Goal: Task Accomplishment & Management: Complete application form

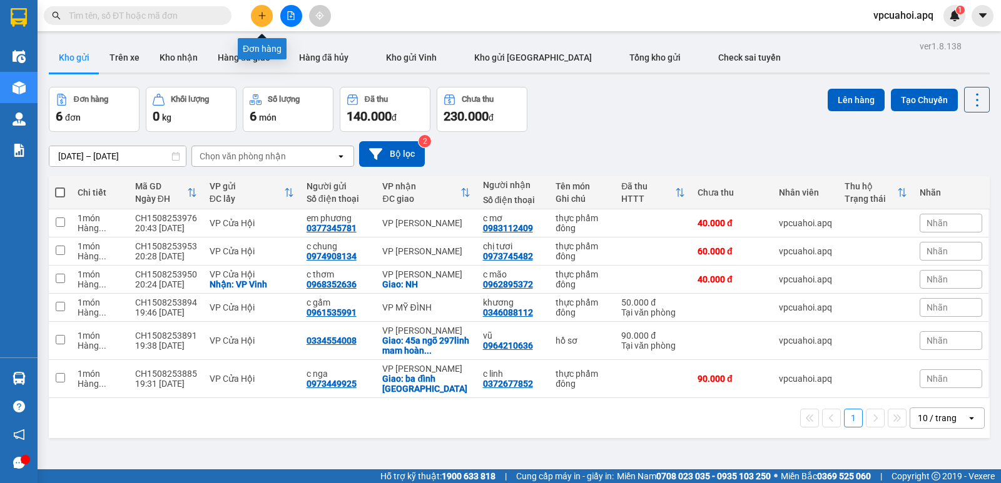
click at [267, 18] on button at bounding box center [262, 16] width 22 height 22
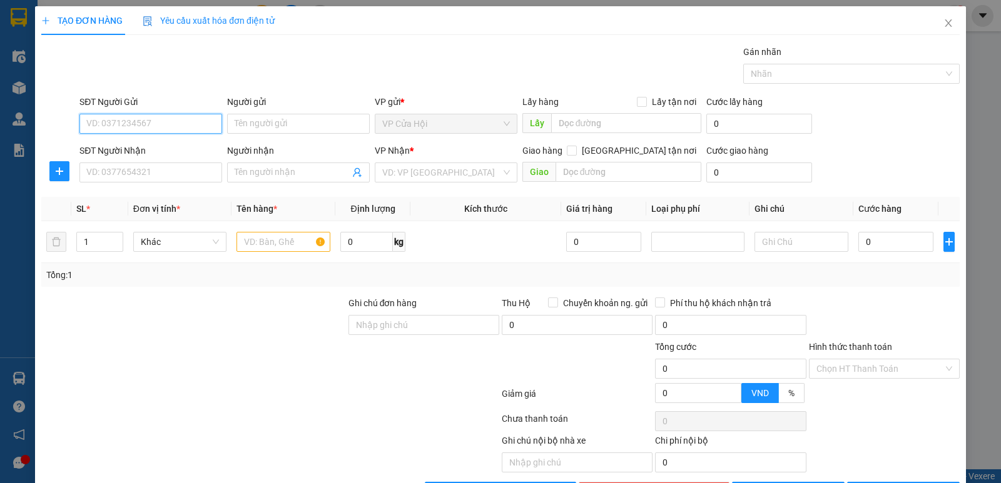
click at [139, 119] on input "SĐT Người Gửi" at bounding box center [150, 124] width 143 height 20
type input "0346137333"
click at [149, 149] on div "0346137333 - chú tường" at bounding box center [149, 149] width 126 height 14
type input "chú tường"
type input "0346137333"
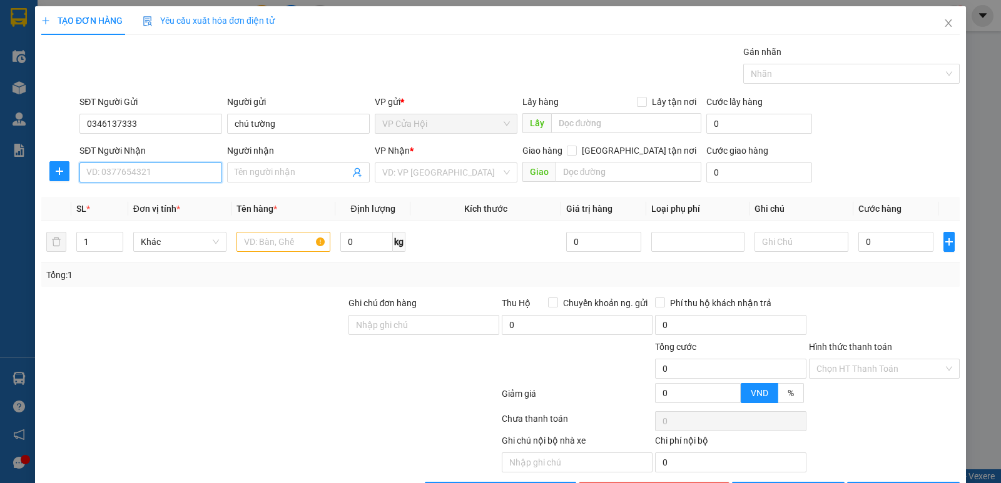
click at [151, 169] on input "SĐT Người Nhận" at bounding box center [150, 173] width 143 height 20
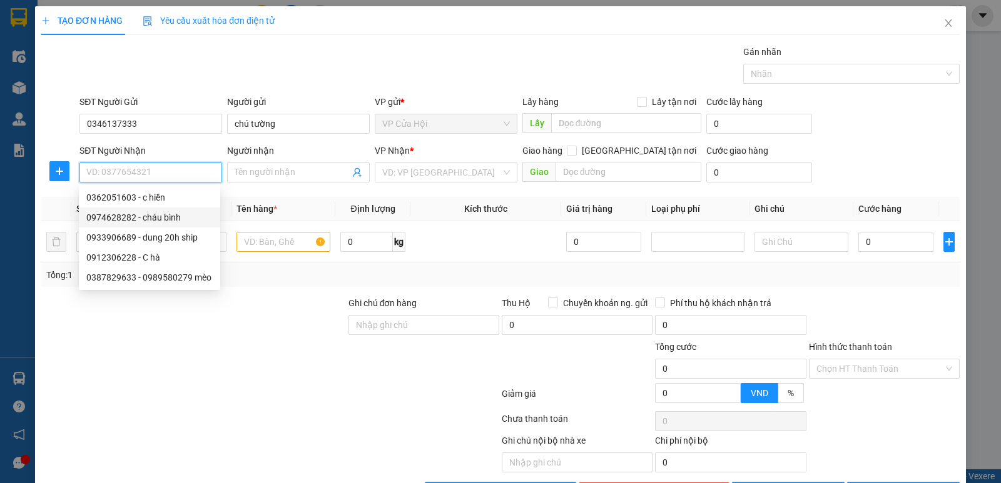
click at [138, 212] on div "0974628282 - cháu bình" at bounding box center [149, 218] width 126 height 14
type input "0974628282"
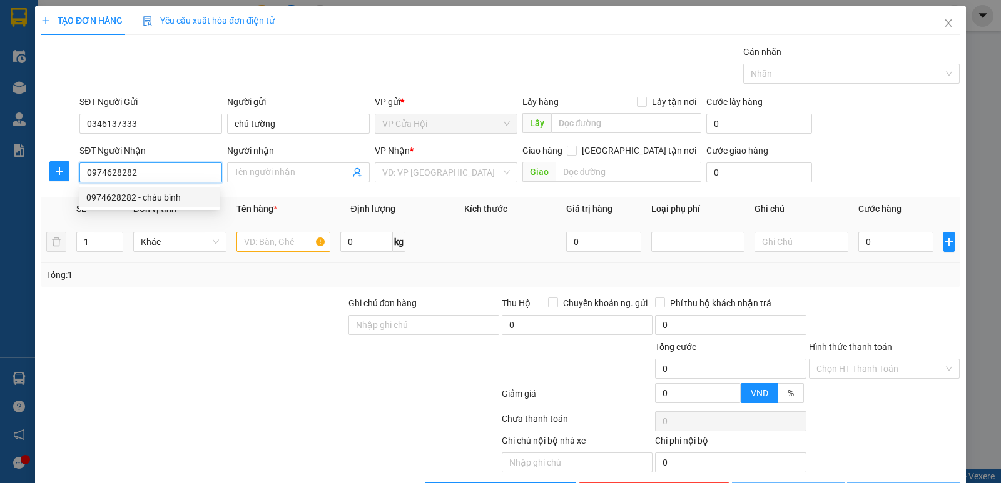
type input "cháu bình"
checkbox input "true"
type input "tập thể e6 , ngõ 4 phương mai ,đống đa"
type input "70.000"
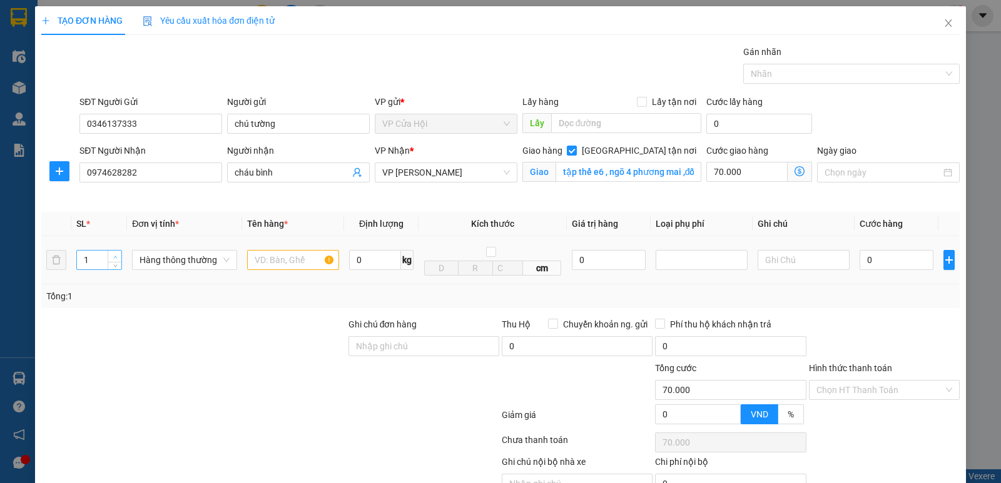
type input "2"
click at [116, 257] on icon "up" at bounding box center [115, 257] width 4 height 4
click at [207, 200] on div "SĐT Người Nhận 0974628282" at bounding box center [151, 173] width 148 height 59
click at [268, 258] on input "text" at bounding box center [293, 260] width 92 height 20
type input "thực phẩm đông"
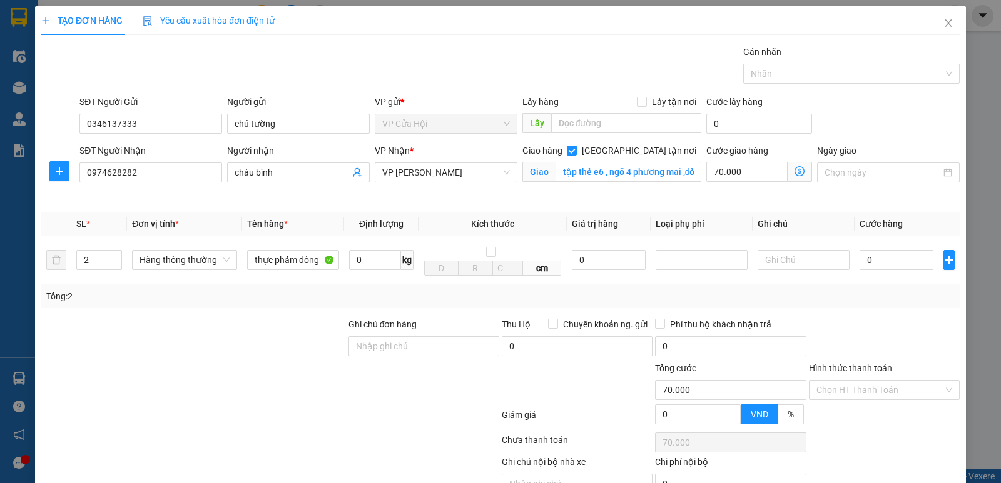
click at [436, 194] on div "VP Nhận * VP [PERSON_NAME]" at bounding box center [446, 173] width 148 height 59
click at [794, 171] on icon "dollar-circle" at bounding box center [799, 171] width 10 height 10
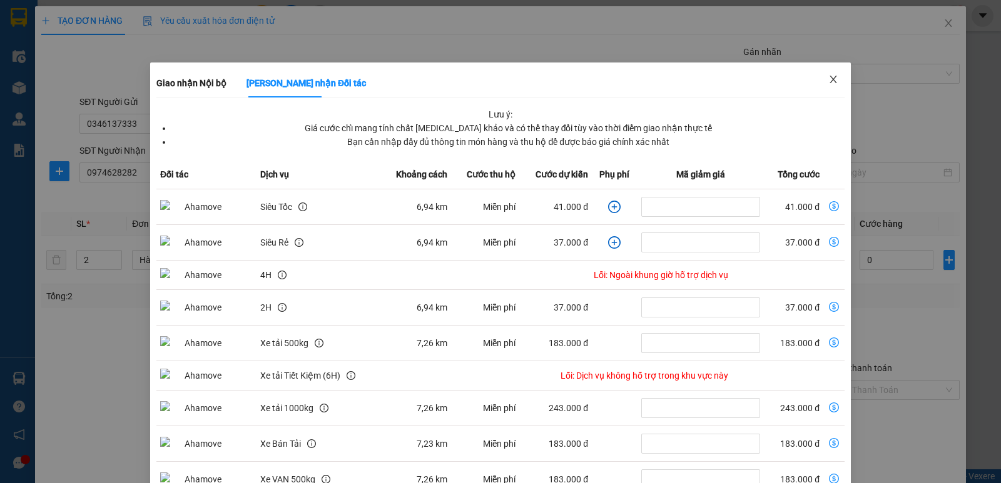
click at [832, 85] on span "Close" at bounding box center [832, 80] width 35 height 35
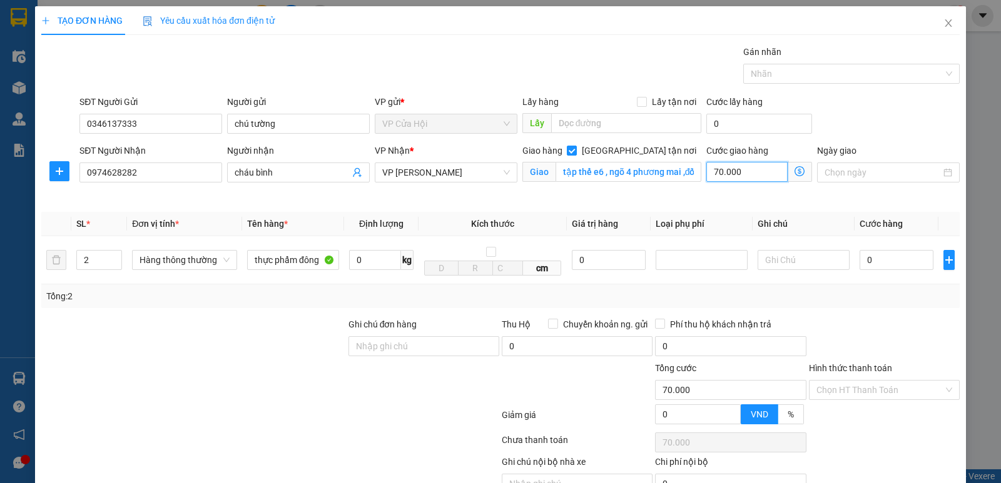
click at [745, 169] on input "70.000" at bounding box center [746, 172] width 81 height 20
type input "0"
type input "6"
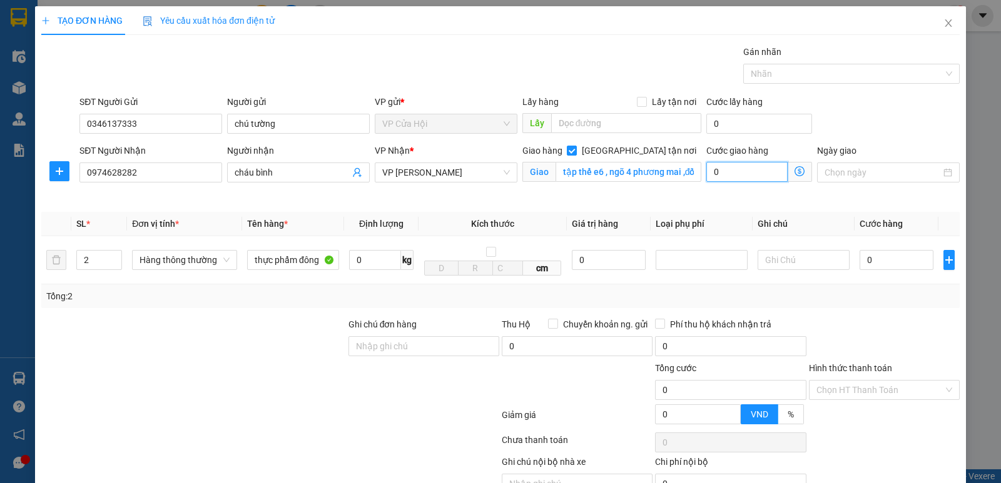
type input "6"
type input "60"
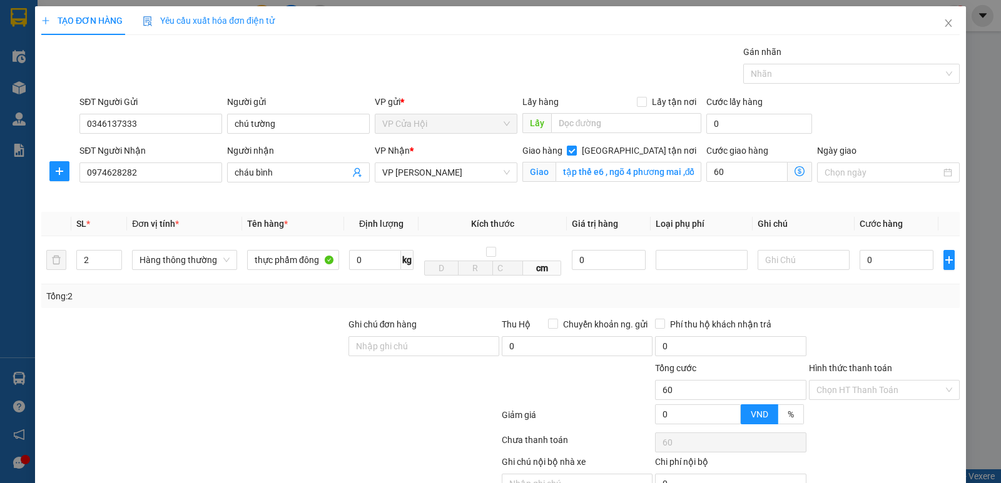
type input "60.000"
click at [887, 114] on div "SĐT Người Gửi 0346137333 Người gửi chú tường VP gửi * VP Cửa Hội Lấy hàng Lấy t…" at bounding box center [519, 117] width 885 height 44
click at [876, 250] on input "0" at bounding box center [896, 260] width 74 height 20
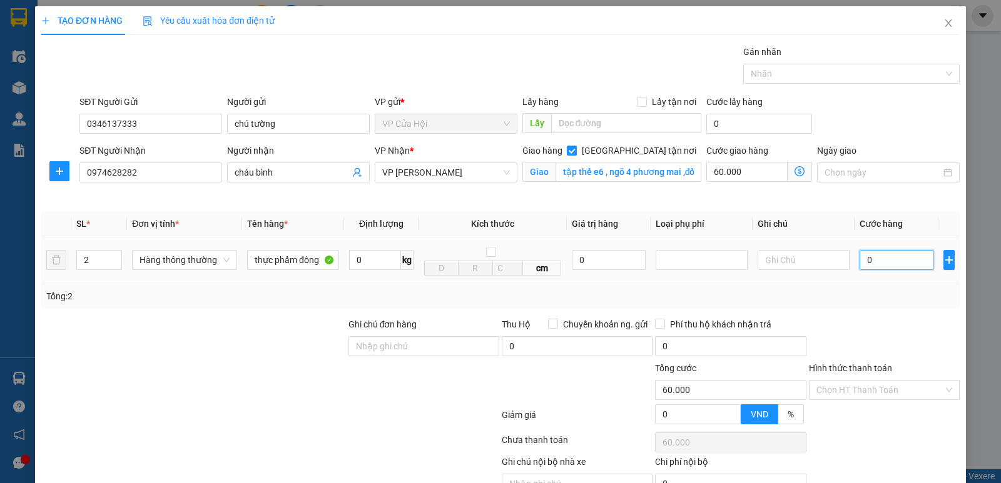
click at [876, 260] on input "0" at bounding box center [896, 260] width 74 height 20
type input "08"
type input "60.008"
type input "080"
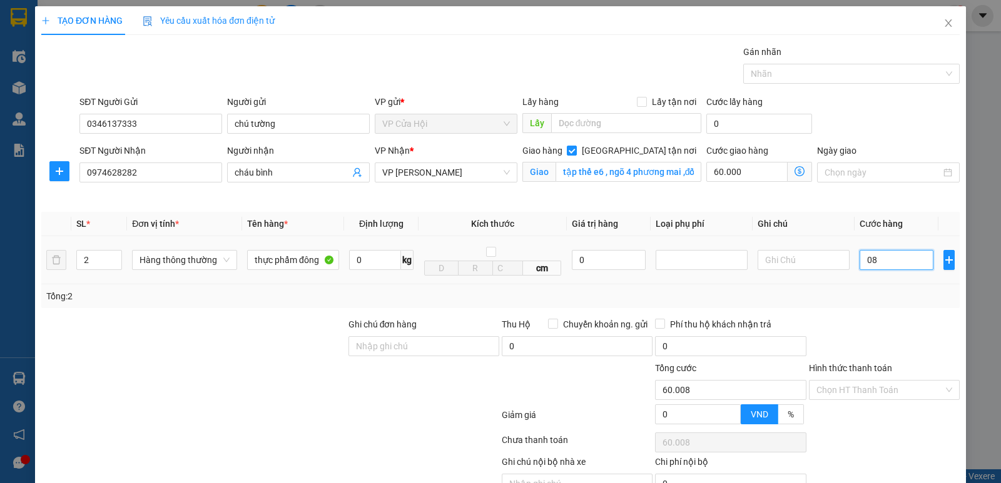
type input "60.080"
type input "80.000"
type input "140.000"
click at [897, 321] on div at bounding box center [883, 340] width 153 height 44
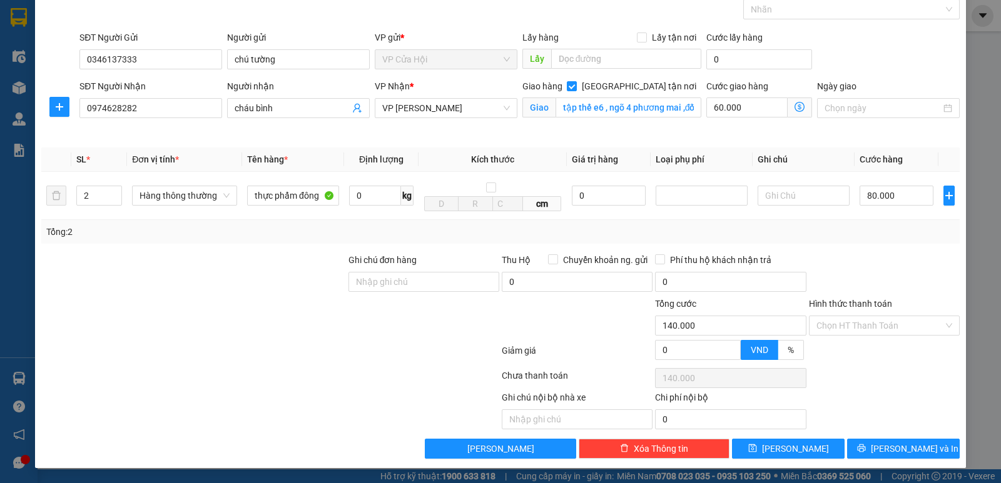
scroll to position [65, 0]
click at [889, 318] on input "Hình thức thanh toán" at bounding box center [879, 325] width 127 height 19
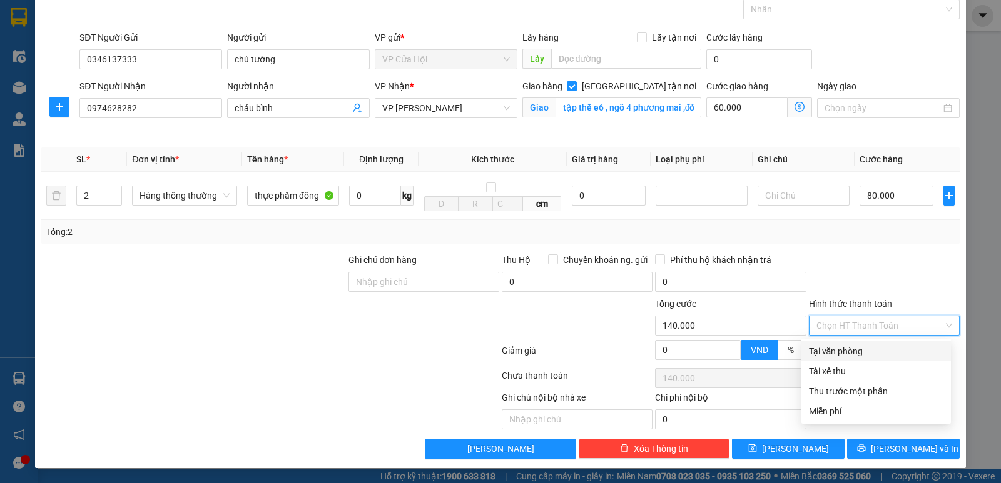
click at [854, 348] on div "Tại văn phòng" at bounding box center [876, 352] width 134 height 14
type input "0"
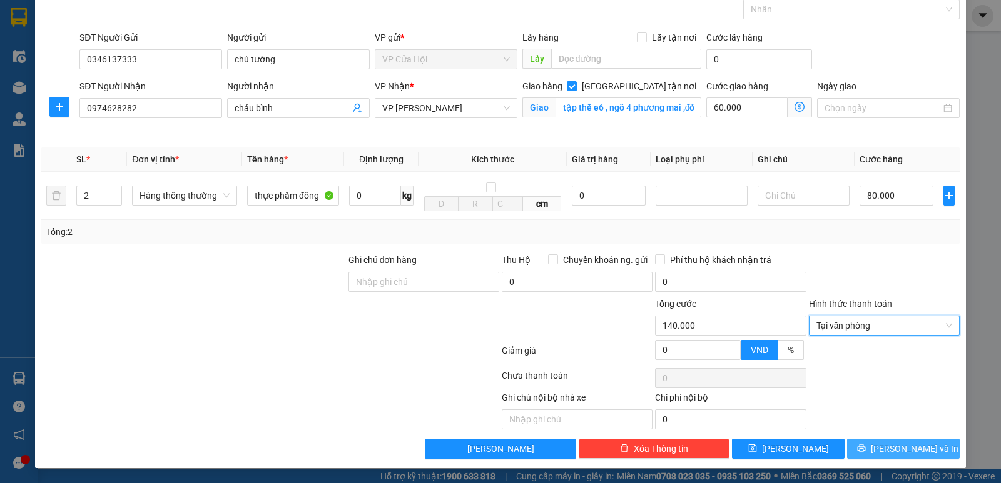
click at [868, 445] on button "[PERSON_NAME] và In" at bounding box center [903, 449] width 113 height 20
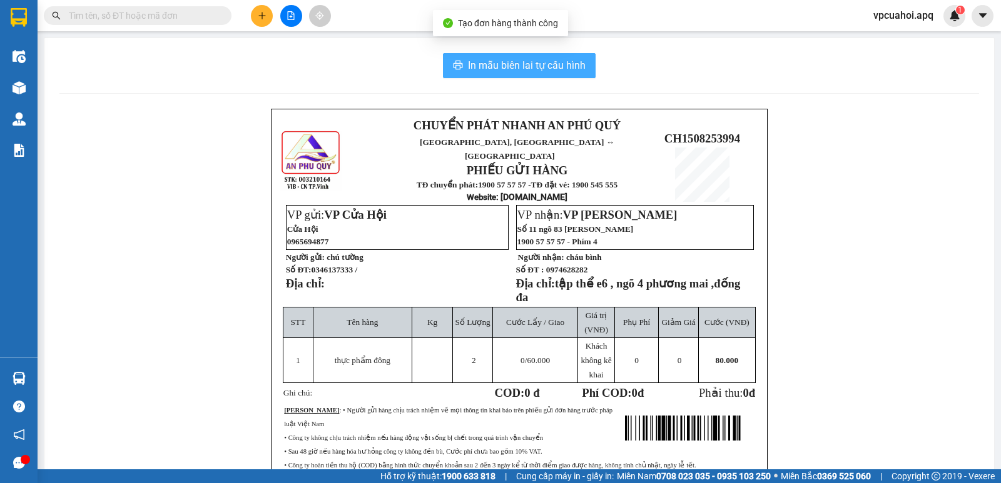
click at [535, 62] on span "In mẫu biên lai tự cấu hình" at bounding box center [527, 66] width 118 height 16
